Goal: Navigation & Orientation: Find specific page/section

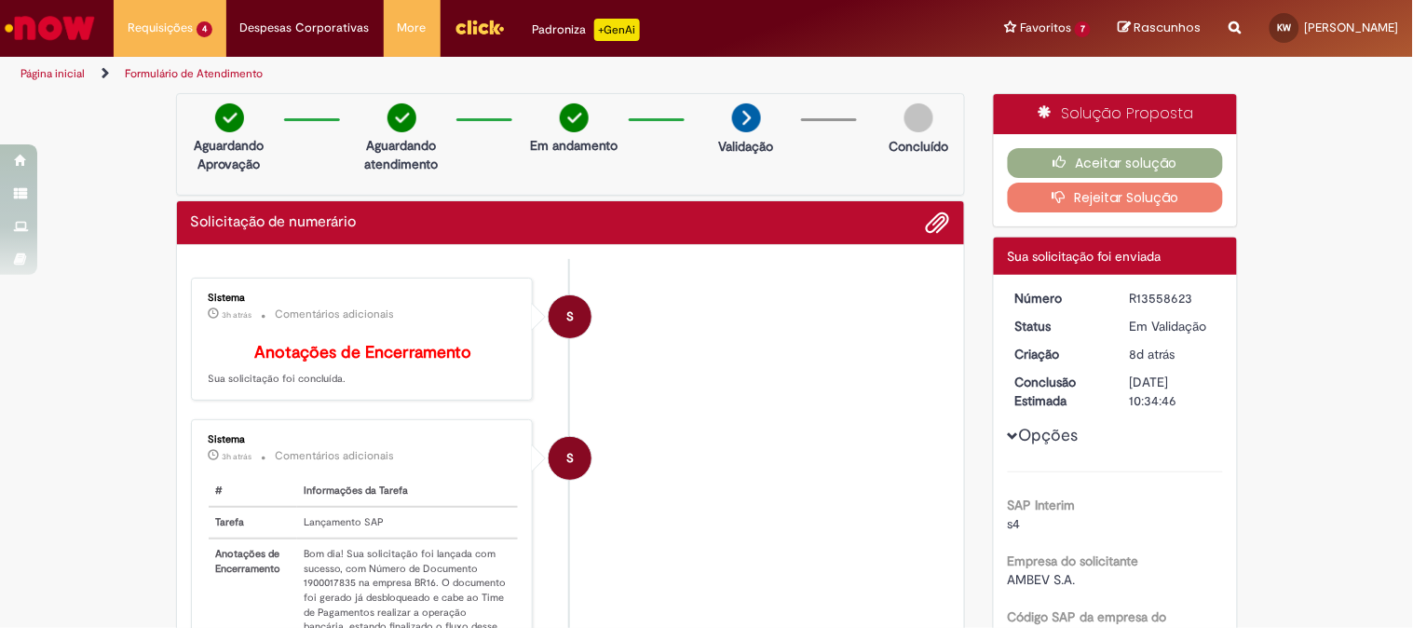
click at [84, 25] on img "Ir para a Homepage" at bounding box center [50, 27] width 96 height 37
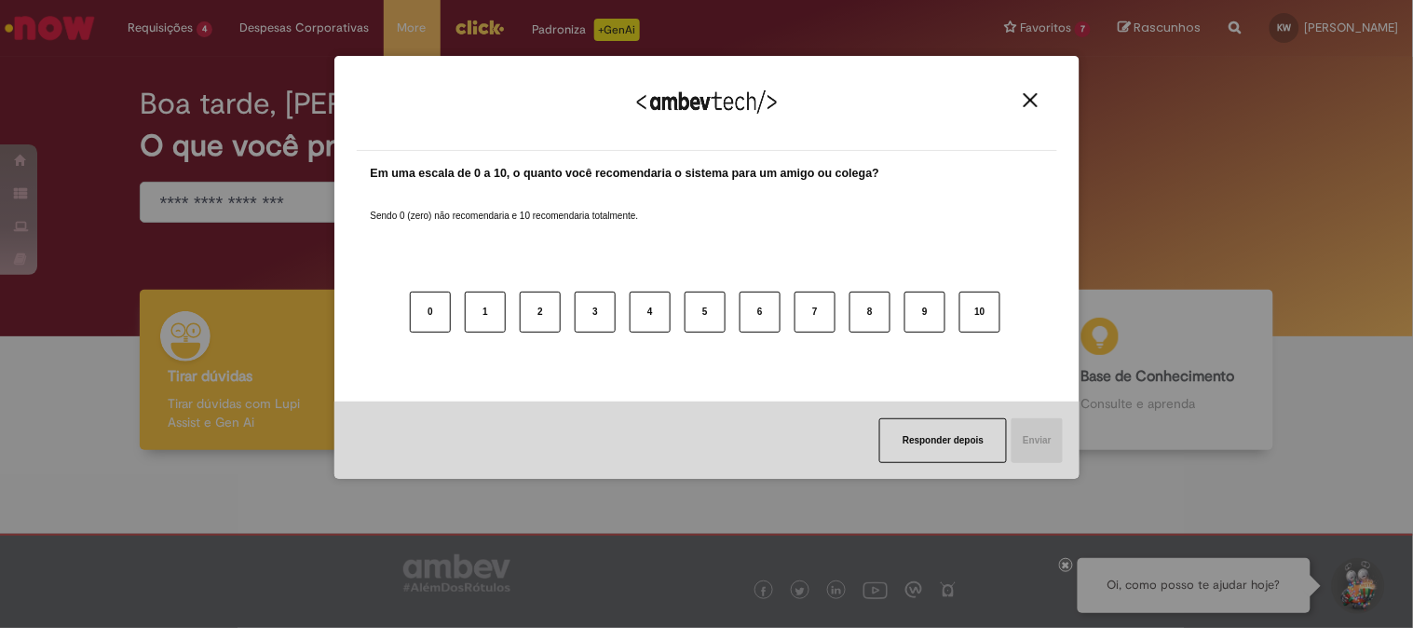
click at [1032, 109] on div "Agradecemos seu feedback!" at bounding box center [707, 114] width 700 height 73
click at [1026, 102] on img "Close" at bounding box center [1030, 100] width 14 height 14
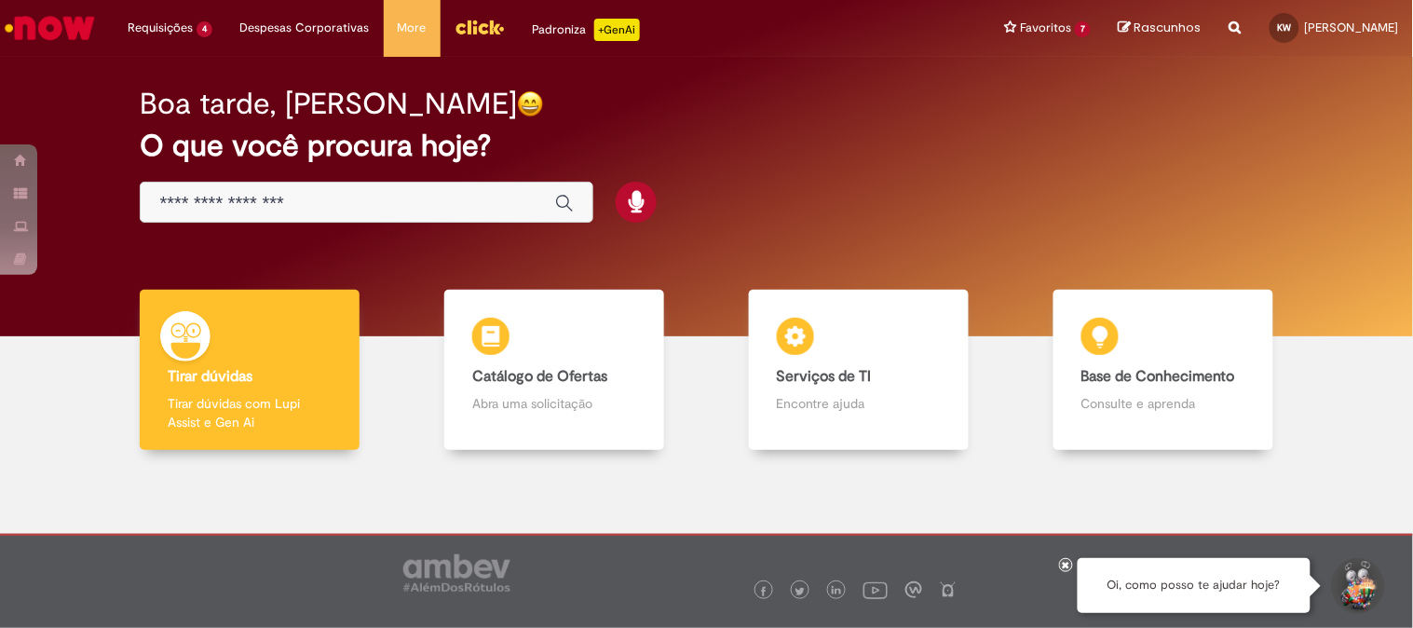
click at [292, 205] on input "Basta digitar aqui" at bounding box center [347, 203] width 376 height 21
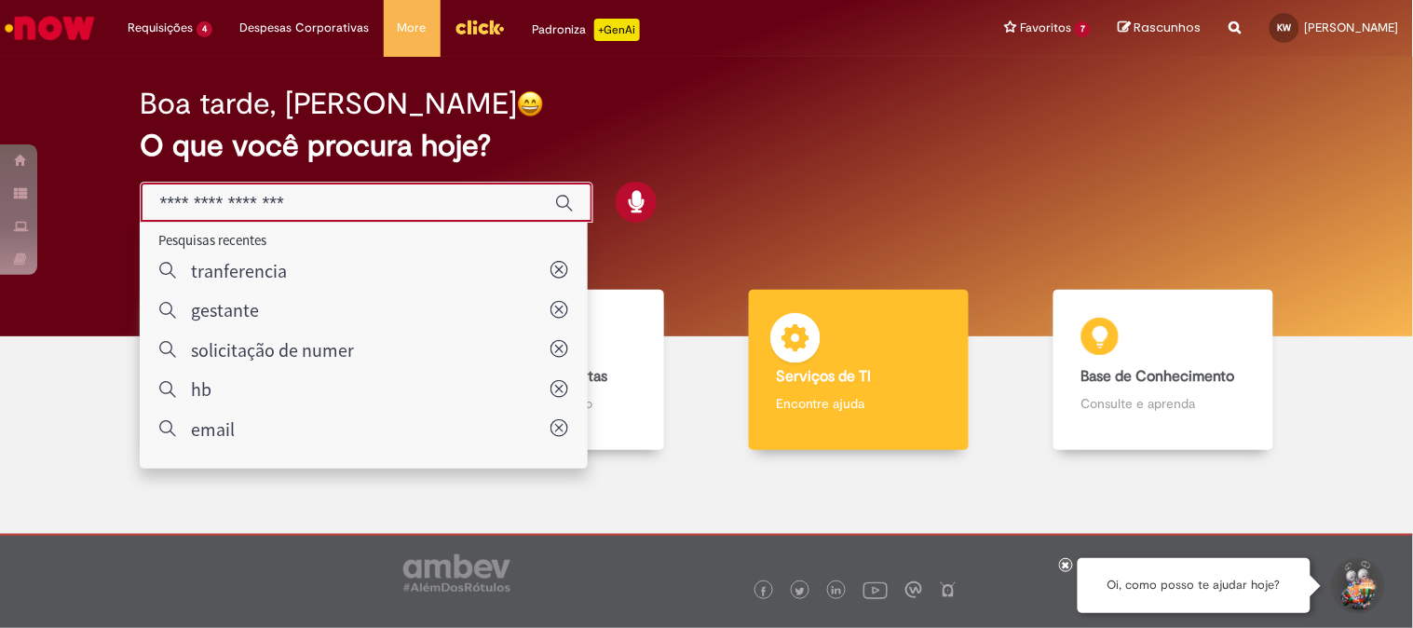
click at [851, 388] on div "Serviços de TI Serviços de TI Encontre ajuda" at bounding box center [859, 370] width 220 height 161
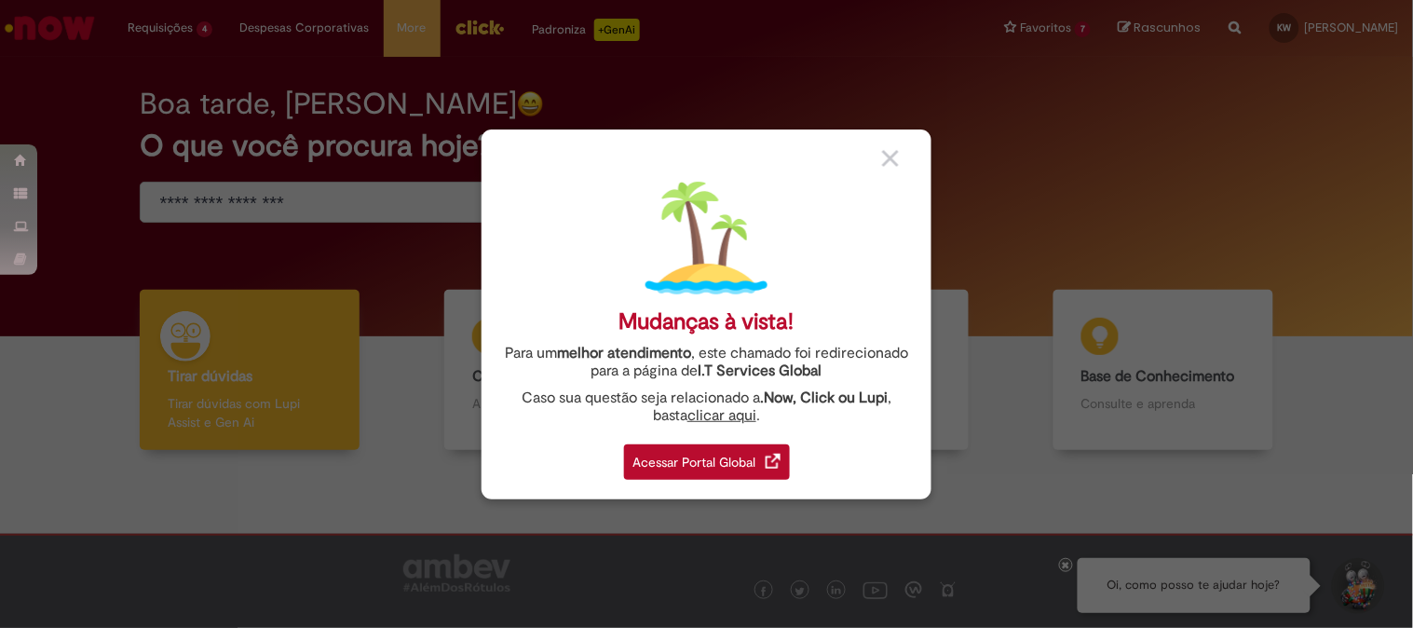
click at [698, 454] on div "Acessar Portal Global" at bounding box center [707, 461] width 166 height 35
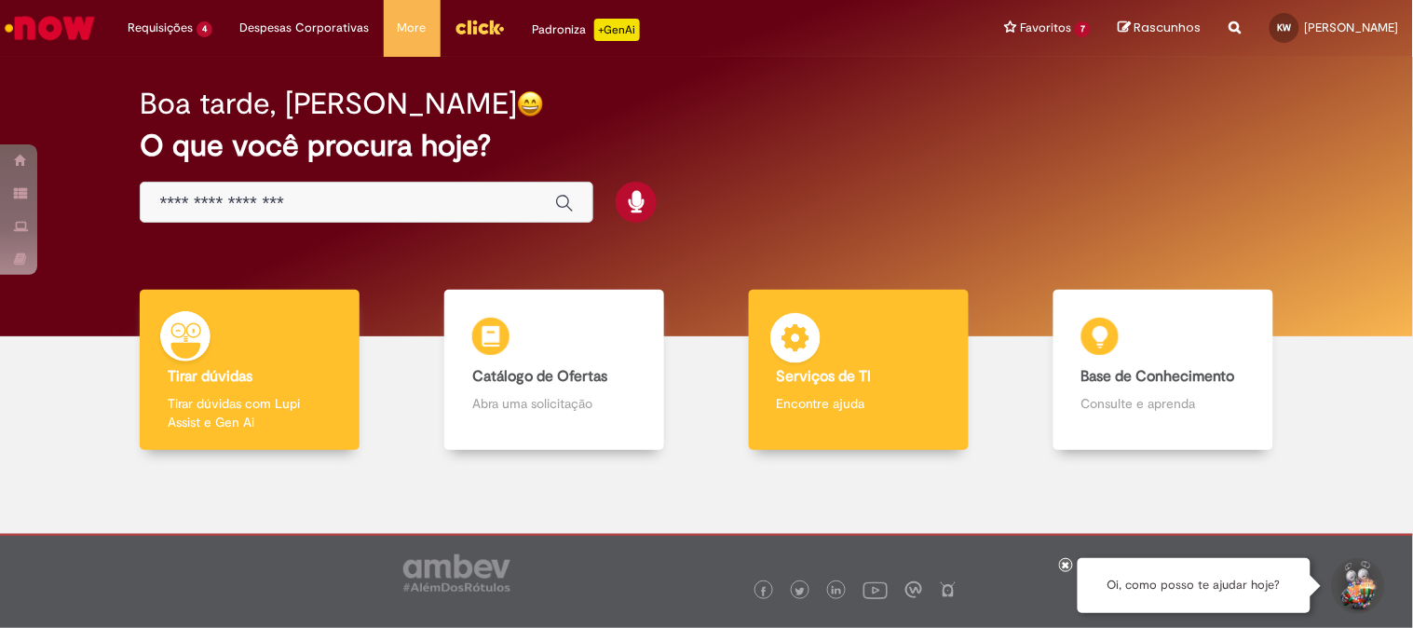
click at [845, 394] on p "Encontre ajuda" at bounding box center [859, 403] width 164 height 19
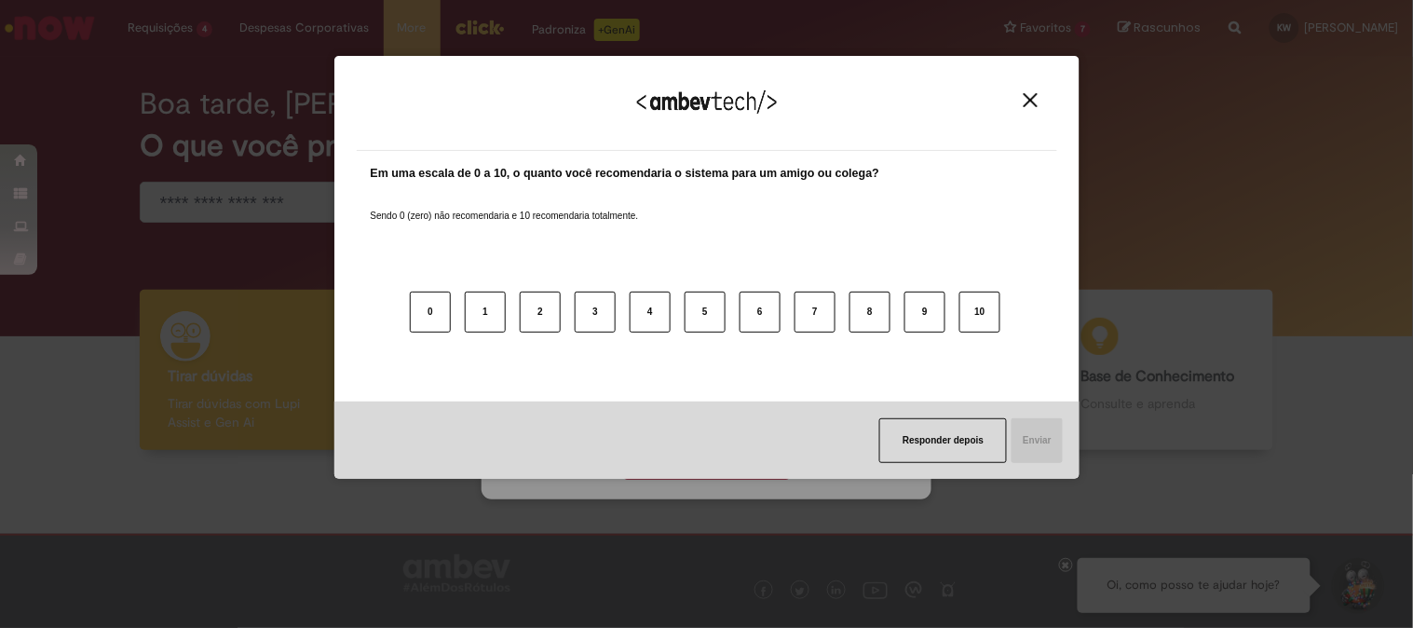
click at [1028, 102] on img "Close" at bounding box center [1030, 100] width 14 height 14
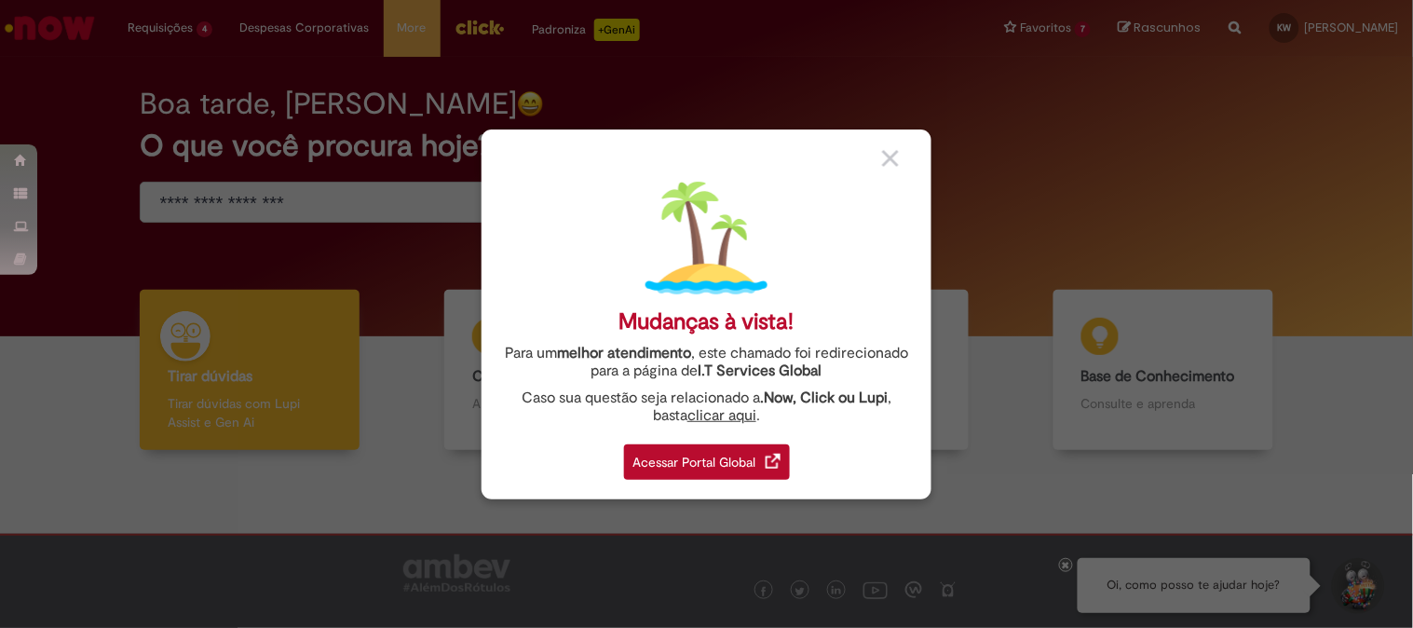
click at [697, 467] on div "Acessar Portal Global" at bounding box center [707, 461] width 166 height 35
